Goal: Find specific page/section: Find specific page/section

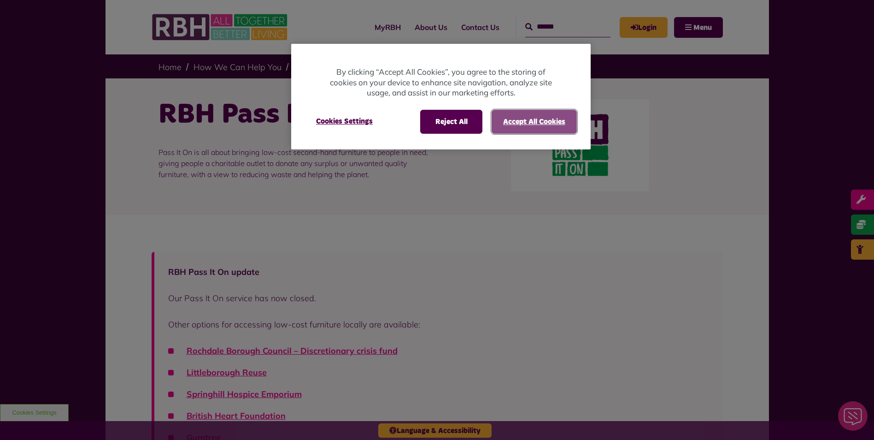
click at [534, 119] on button "Accept All Cookies" at bounding box center [534, 122] width 85 height 24
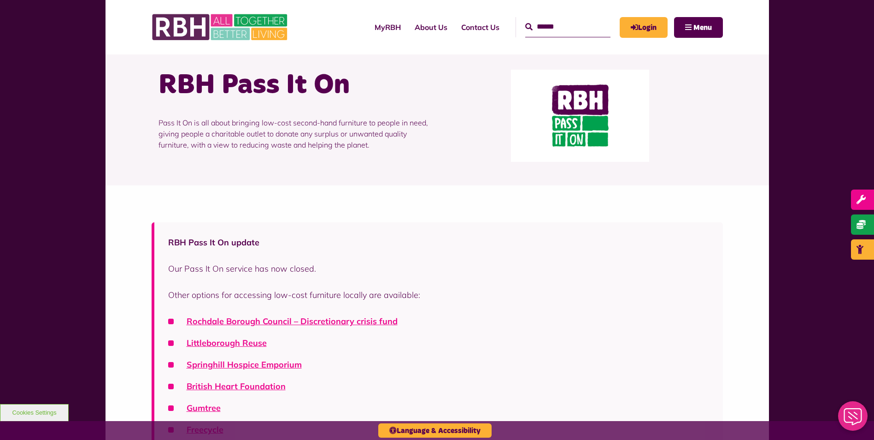
scroll to position [46, 0]
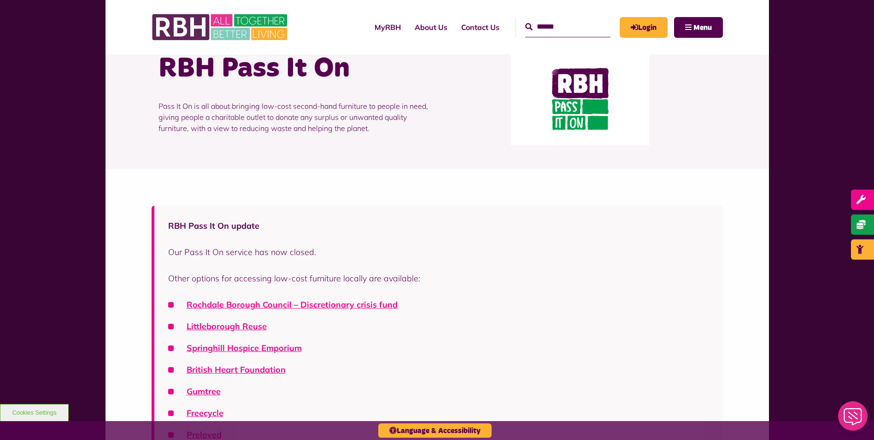
click at [240, 138] on p "Pass It On is all about bringing low-cost second-hand furniture to people in ne…" at bounding box center [295, 117] width 272 height 61
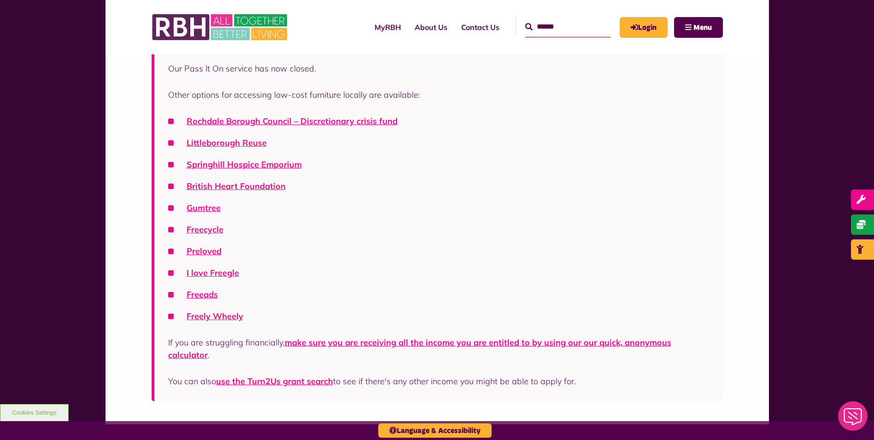
scroll to position [230, 0]
click at [214, 295] on link "Freeads" at bounding box center [202, 293] width 31 height 11
click at [214, 314] on link "Freely Wheely" at bounding box center [215, 315] width 57 height 11
